Goal: Navigation & Orientation: Find specific page/section

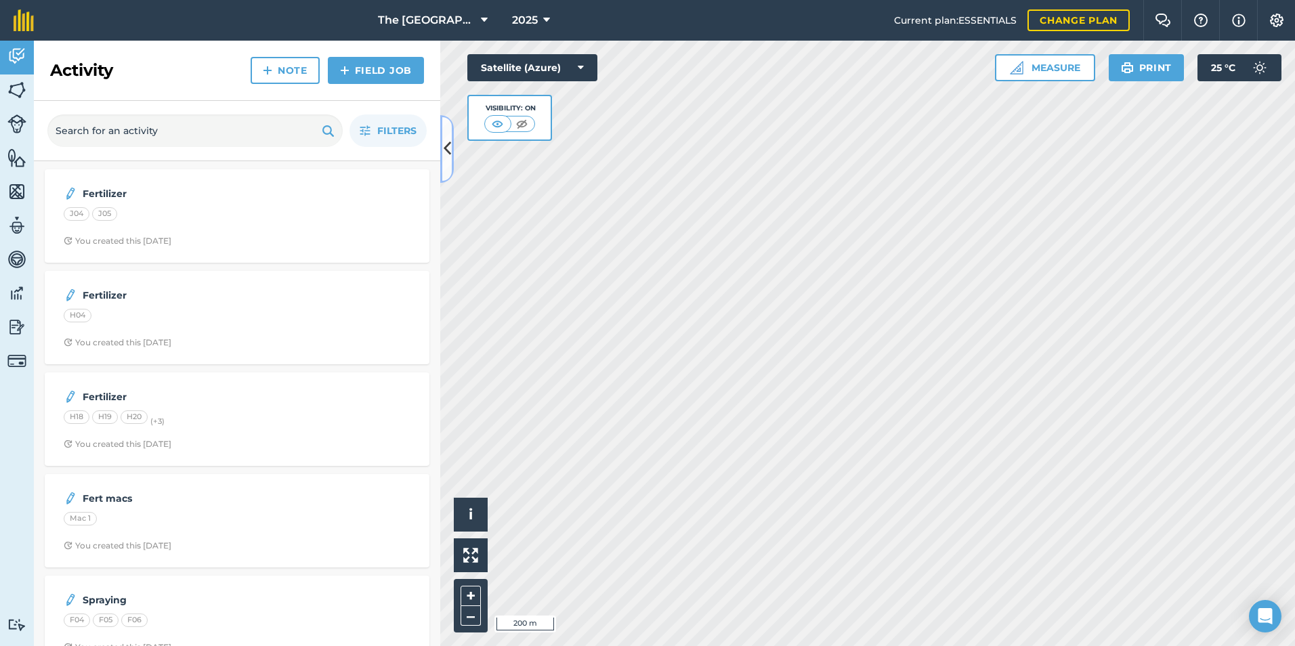
click at [448, 160] on icon at bounding box center [447, 149] width 7 height 24
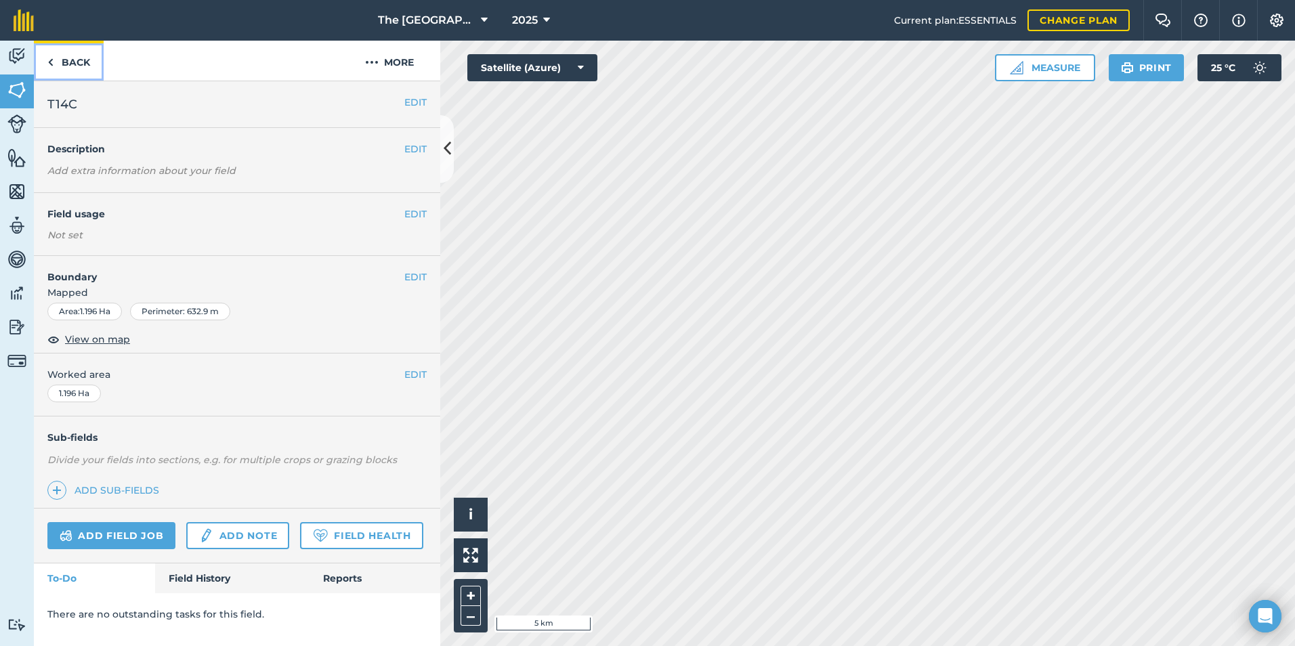
click at [68, 63] on link "Back" at bounding box center [69, 61] width 70 height 40
